Goal: Book appointment/travel/reservation

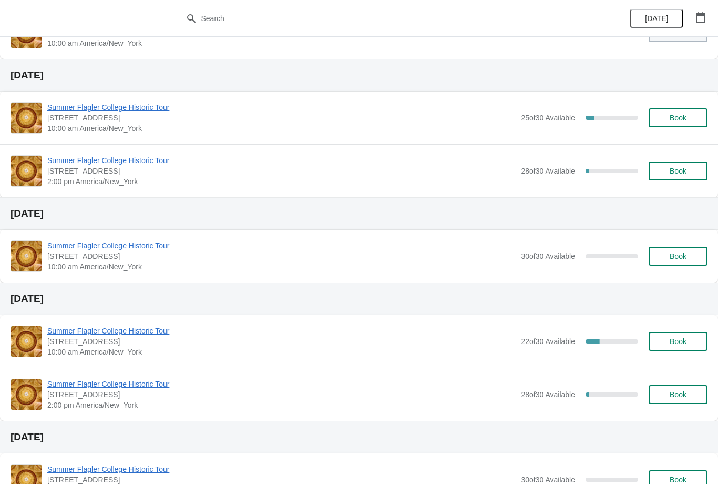
scroll to position [92, 0]
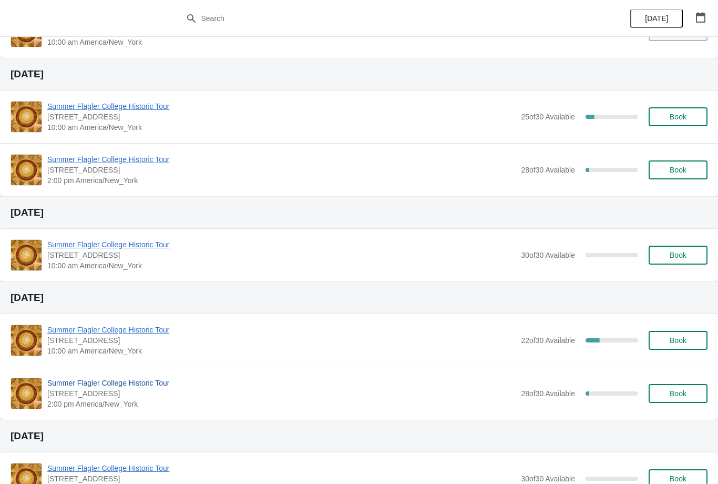
click at [102, 379] on span "Summer Flagler College Historic Tour" at bounding box center [281, 383] width 469 height 11
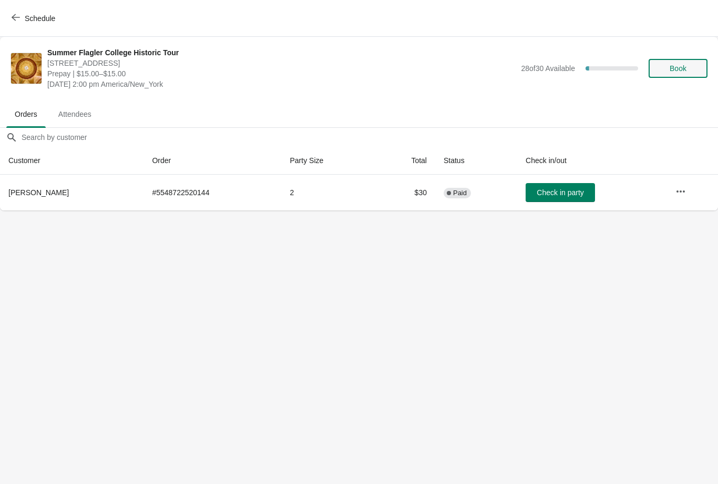
click at [680, 72] on span "Book" at bounding box center [678, 68] width 17 height 8
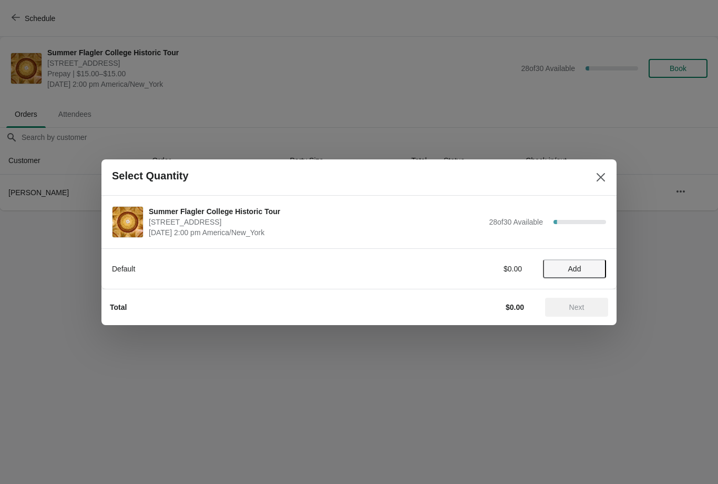
click at [592, 270] on span "Add" at bounding box center [575, 269] width 44 height 8
click at [597, 263] on icon at bounding box center [592, 268] width 11 height 11
click at [588, 309] on span "Next" at bounding box center [577, 307] width 46 height 8
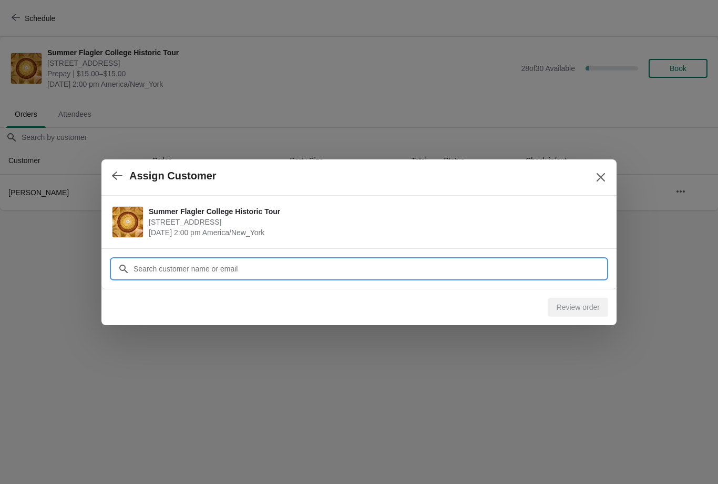
click at [587, 266] on input "Customer" at bounding box center [369, 268] width 473 height 19
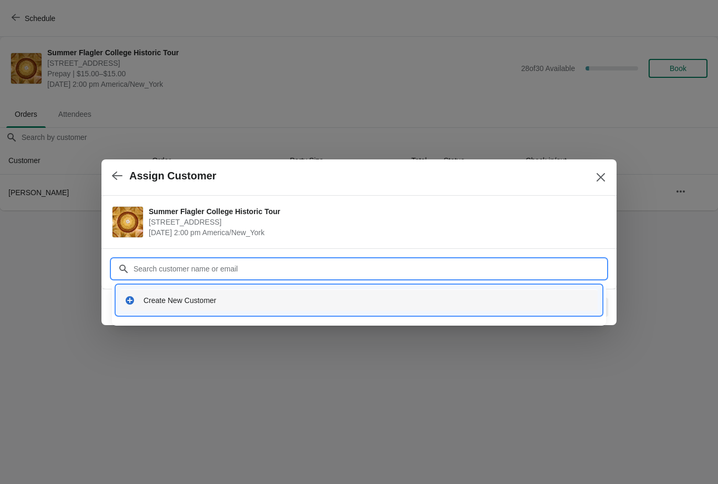
click at [555, 298] on div "Create New Customer" at bounding box center [369, 300] width 450 height 11
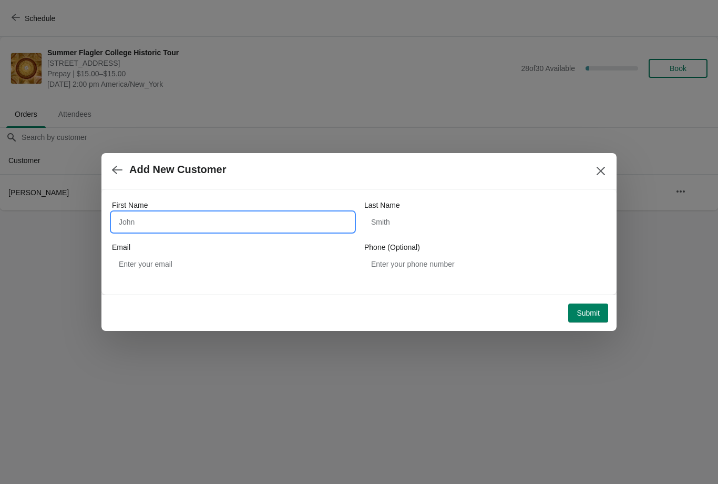
click at [326, 224] on input "First Name" at bounding box center [233, 221] width 242 height 19
type input "[PERSON_NAME]"
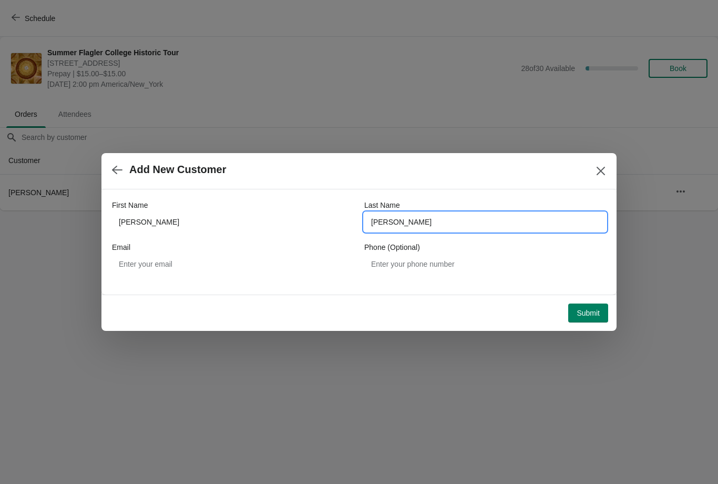
type input "[PERSON_NAME]"
click at [583, 328] on div "Submit" at bounding box center [359, 313] width 515 height 36
click at [584, 322] on button "Submit" at bounding box center [589, 312] width 40 height 19
